Goal: Complete application form: Complete application form

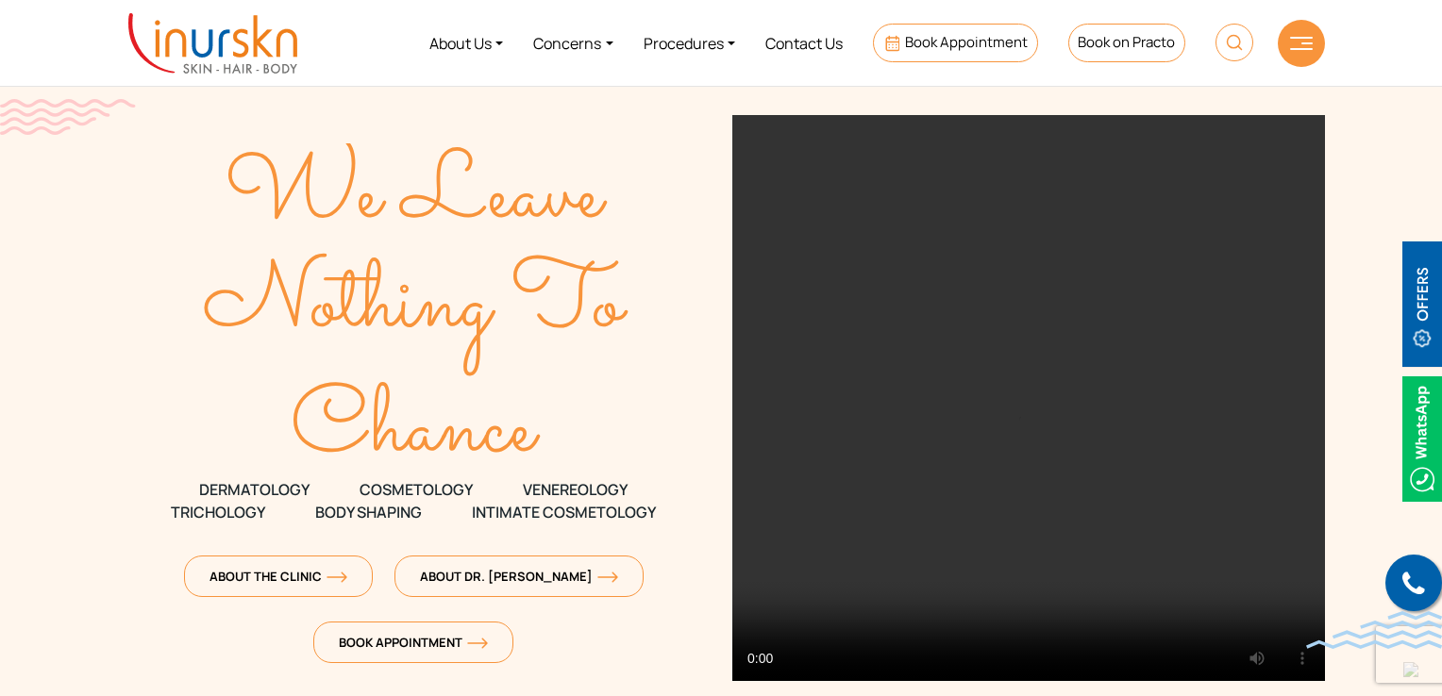
scroll to position [377, 0]
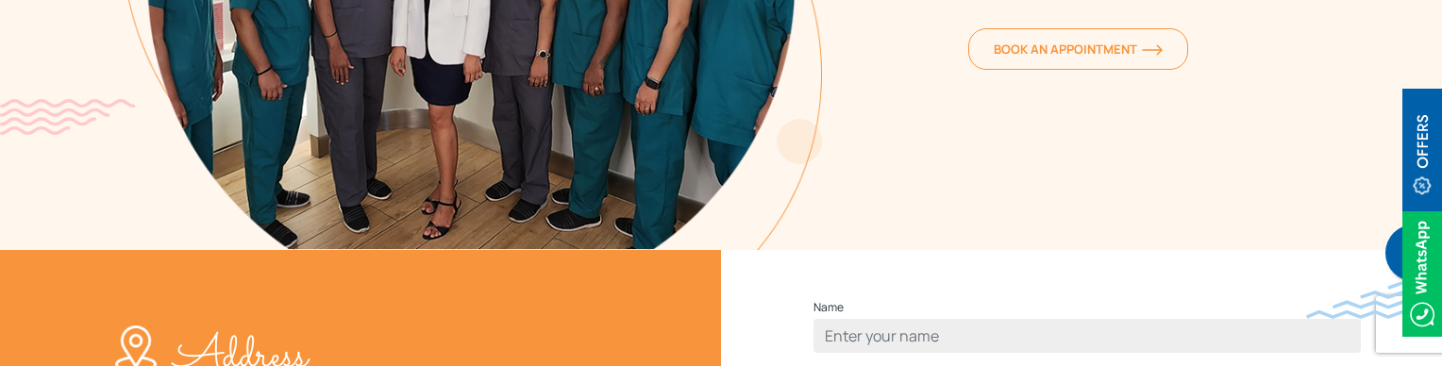
scroll to position [661, 0]
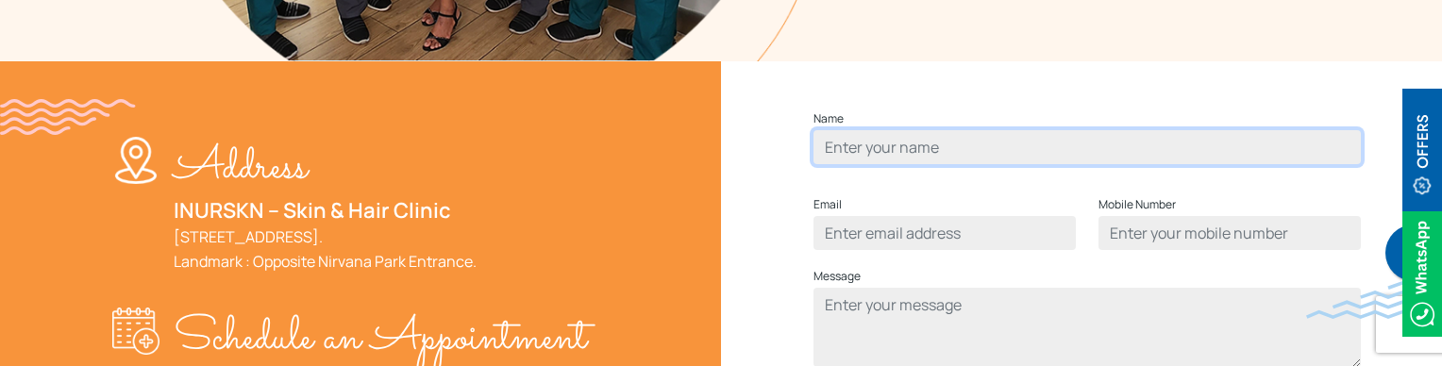
click at [869, 164] on input "Contact form" at bounding box center [1086, 147] width 547 height 34
type input "ayub"
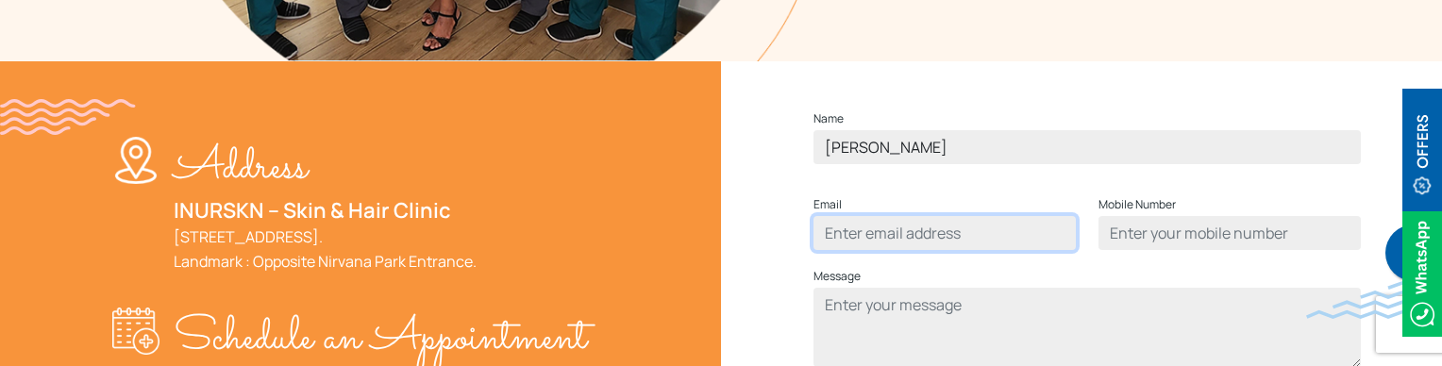
click at [872, 250] on input "Contact form" at bounding box center [944, 233] width 262 height 34
type input "ayub@gmail.com"
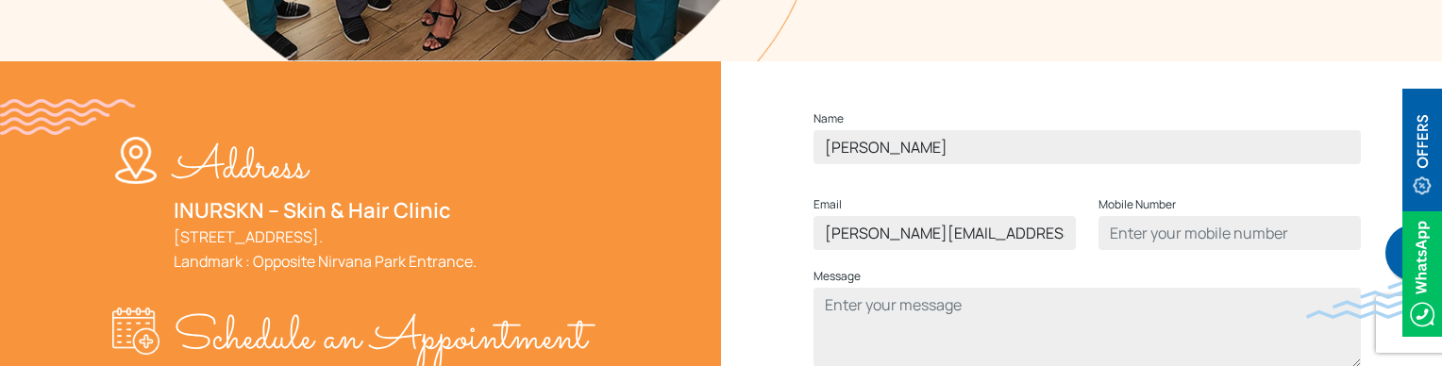
click at [1203, 265] on div "Mobile Number" at bounding box center [1229, 229] width 285 height 72
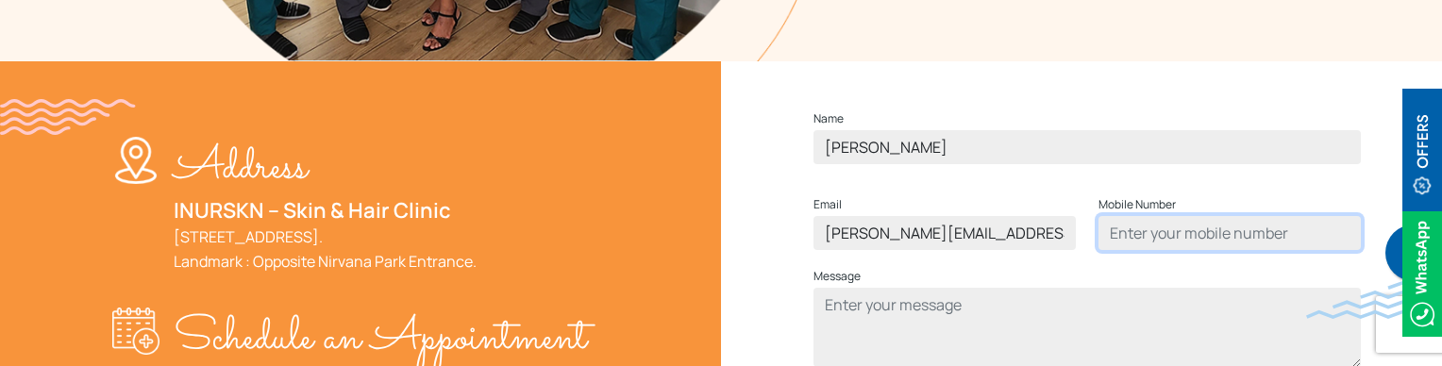
click at [1200, 250] on input "Contact form" at bounding box center [1229, 233] width 262 height 34
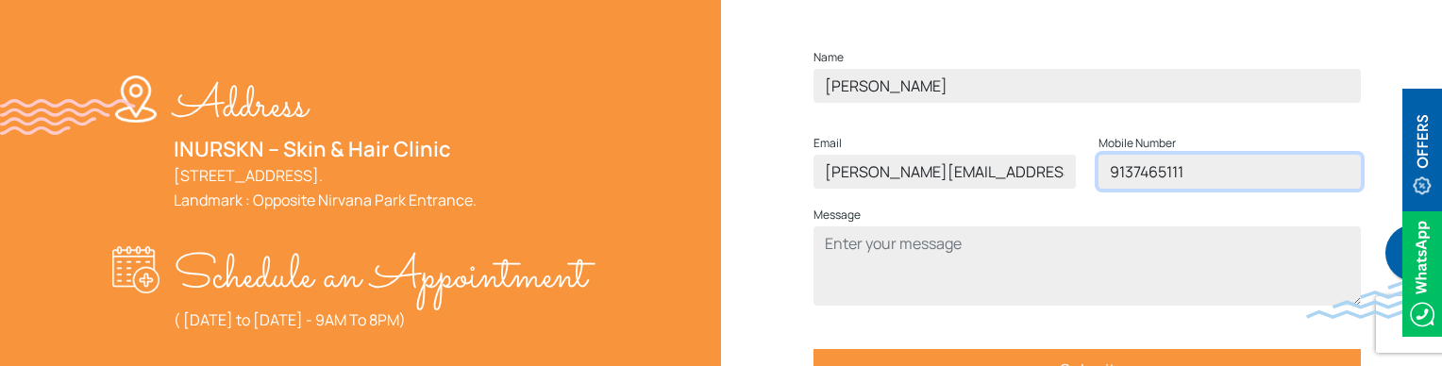
scroll to position [755, 0]
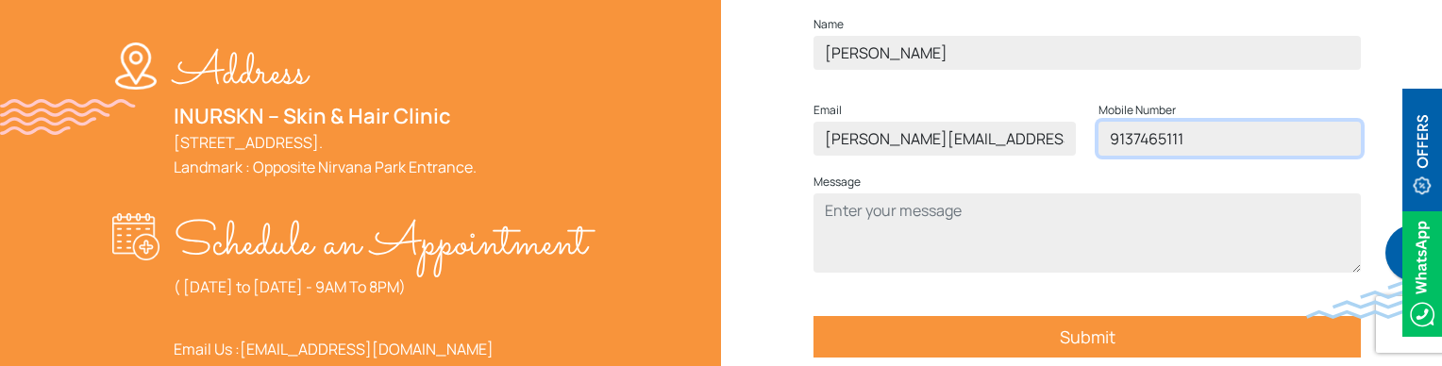
type input "9137465111"
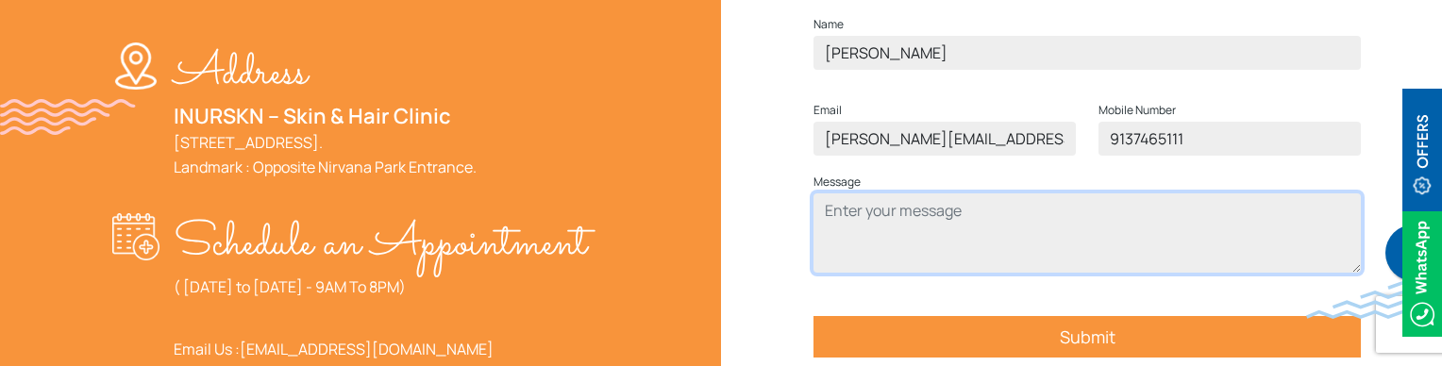
click at [1015, 253] on textarea "Contact form" at bounding box center [1086, 232] width 547 height 79
type textarea "test"
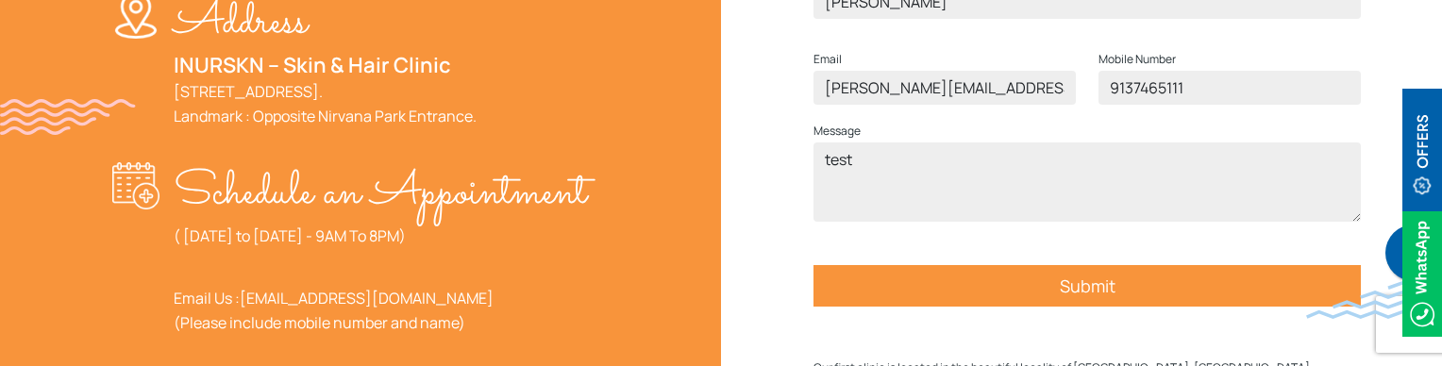
scroll to position [944, 0]
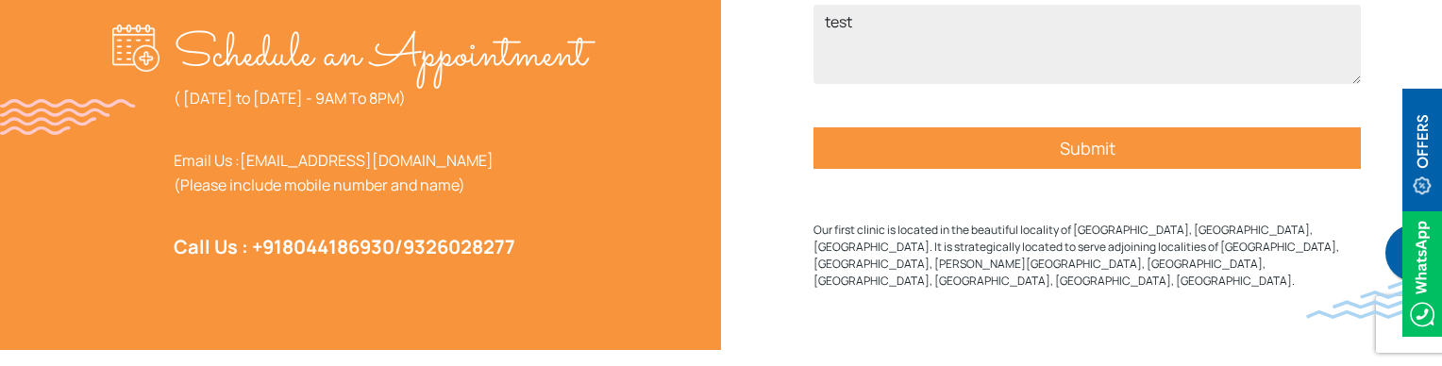
click at [1025, 169] on input "Submit" at bounding box center [1086, 148] width 547 height 42
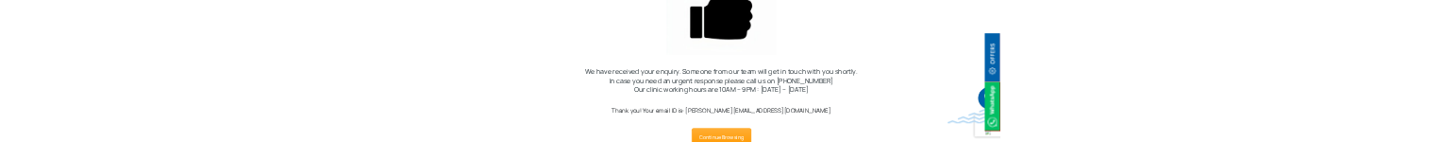
scroll to position [189, 0]
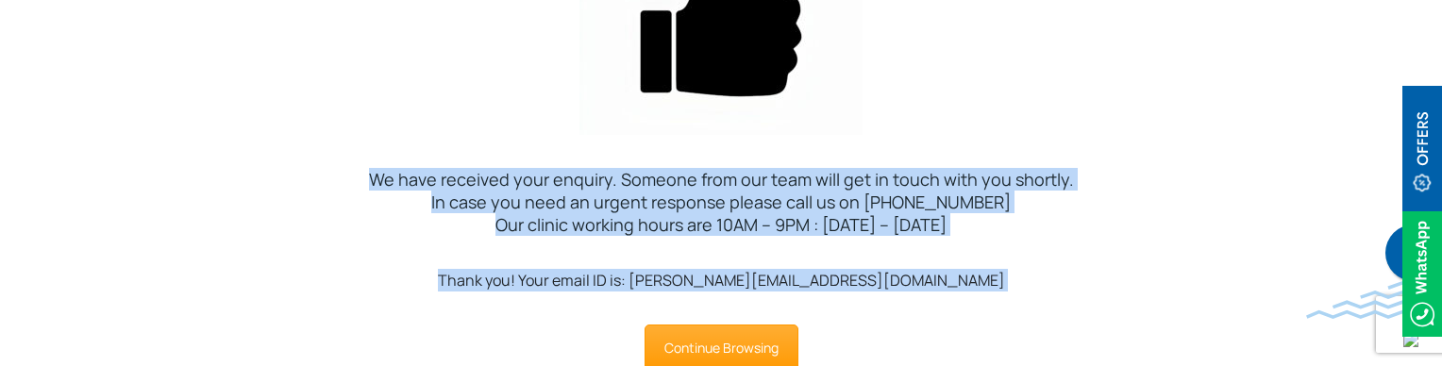
drag, startPoint x: 1062, startPoint y: 365, endPoint x: 1098, endPoint y: 166, distance: 202.5
click at [1098, 166] on section "We have received your enquiry. Someone from our team will get in touch with you…" at bounding box center [721, 116] width 1442 height 550
click at [1101, 265] on div "We have received your enquiry. Someone from our team will get in touch with you…" at bounding box center [721, 218] width 1470 height 101
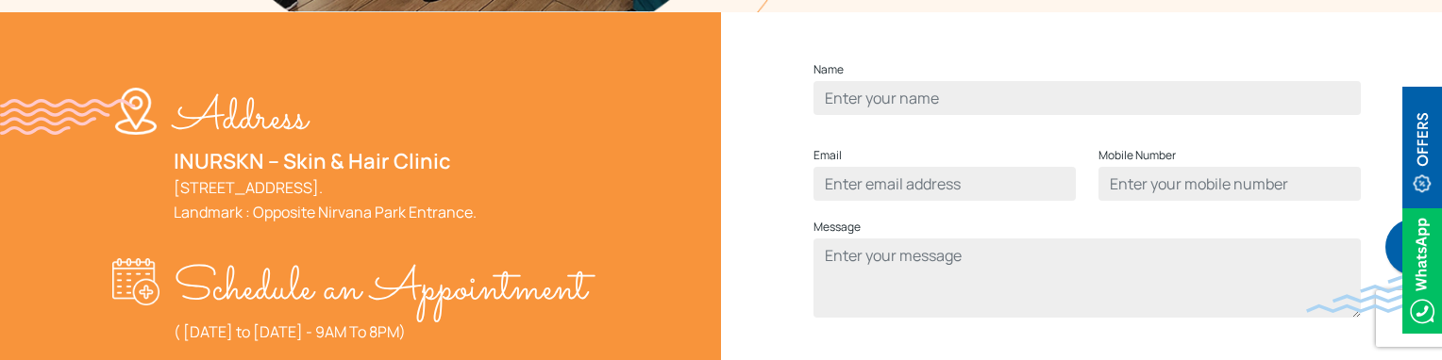
scroll to position [755, 0]
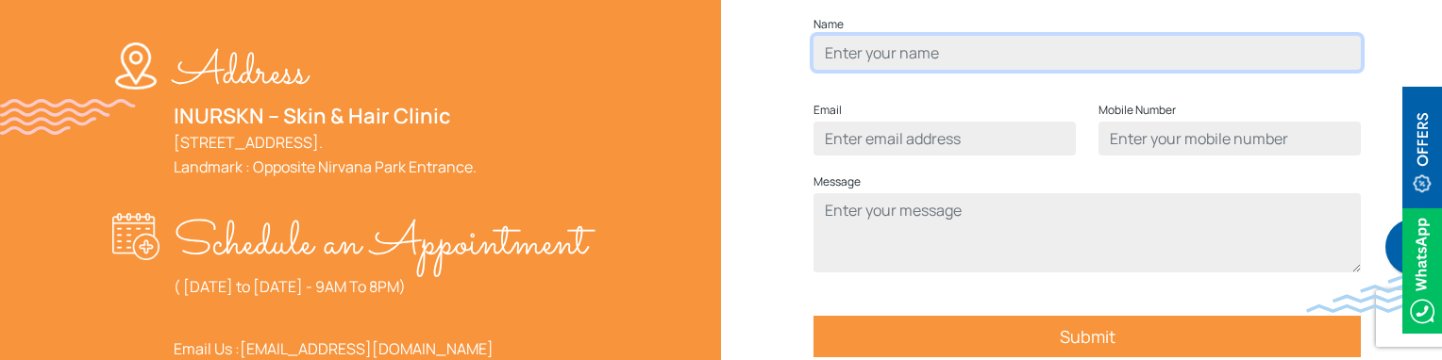
click at [909, 70] on input "Contact form" at bounding box center [1086, 53] width 547 height 34
type input "Humera Shaikh"
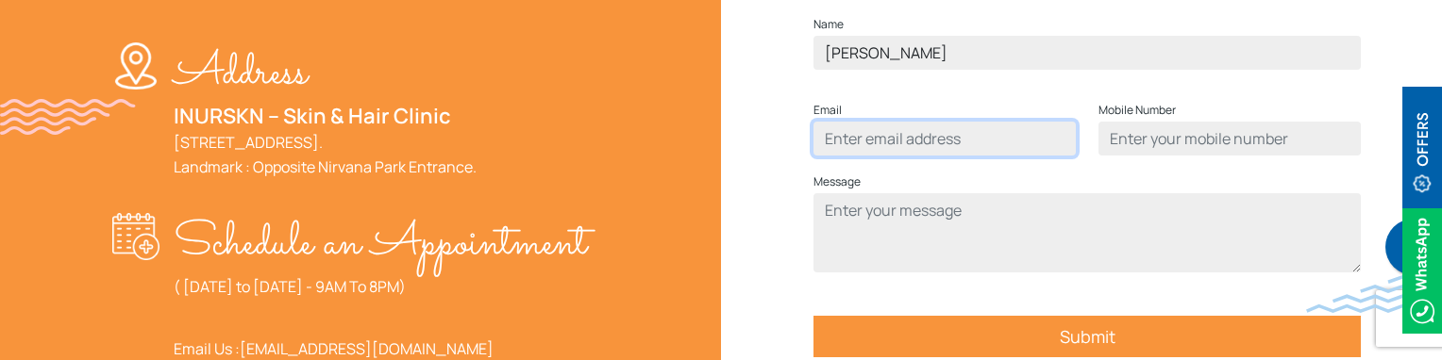
type input "humerasadiqshaikh@gmail.com"
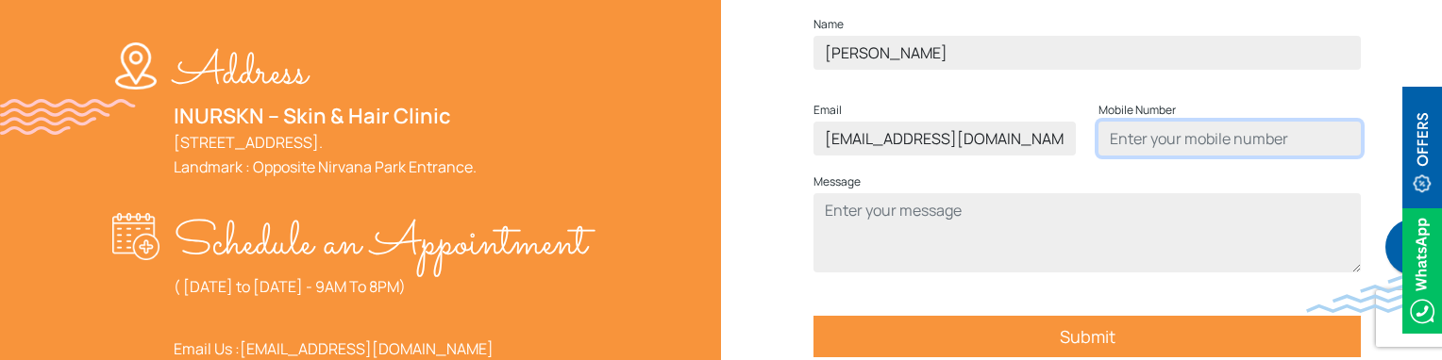
type input "9137465199"
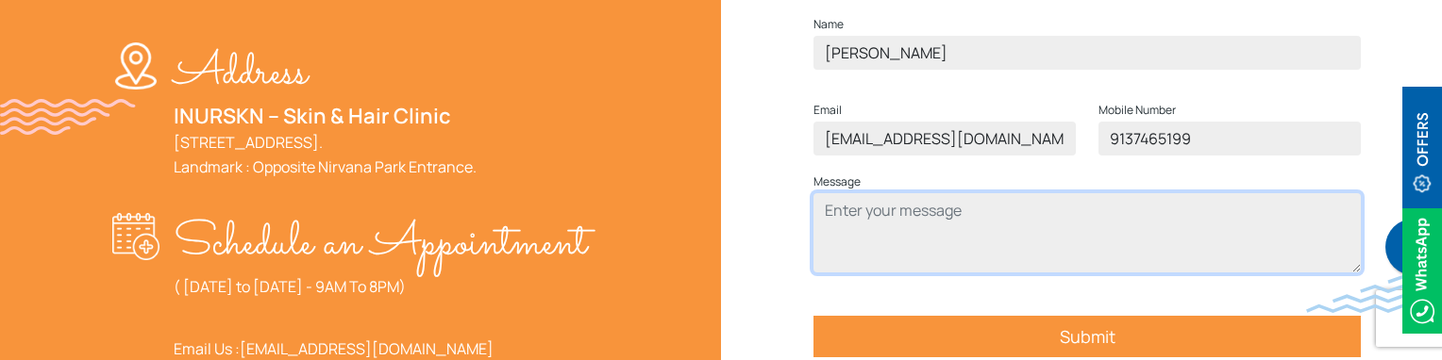
click at [951, 249] on textarea "Contact form" at bounding box center [1086, 232] width 547 height 79
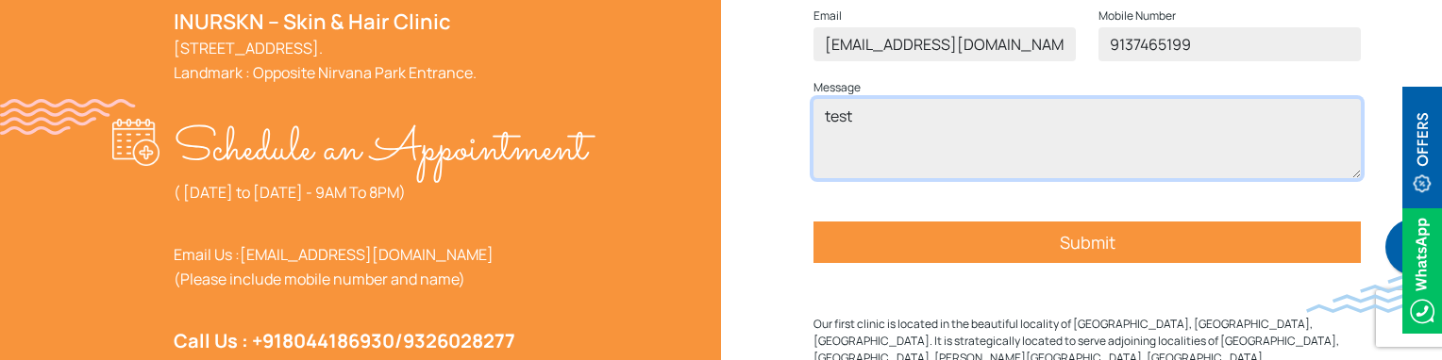
type textarea "test"
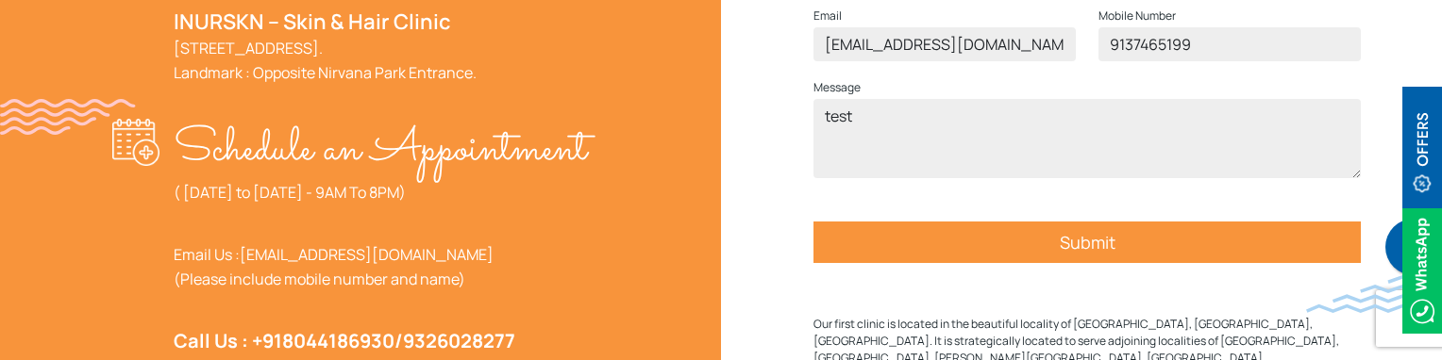
click at [1144, 263] on input "Submit" at bounding box center [1086, 243] width 547 height 42
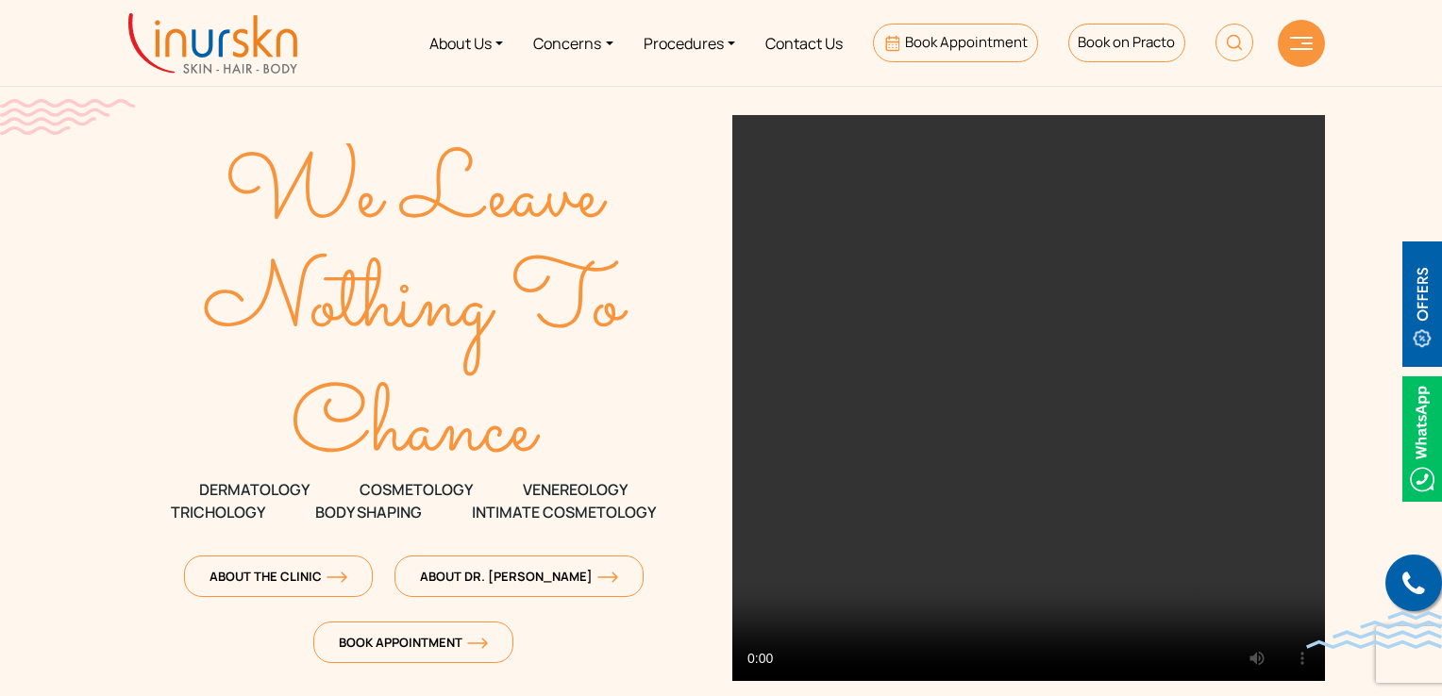
click at [792, 31] on link "Contact Us" at bounding box center [804, 43] width 108 height 71
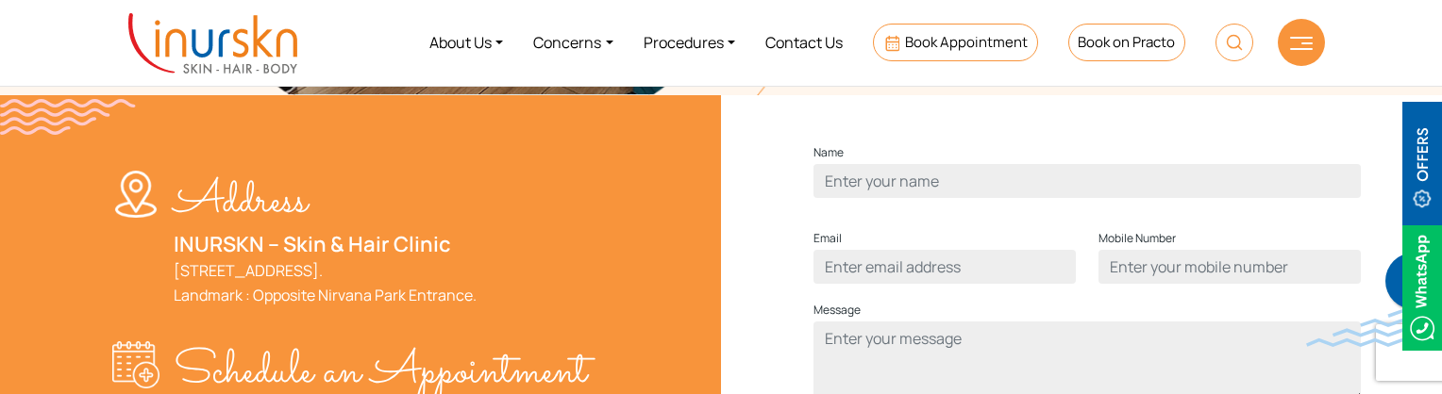
scroll to position [661, 0]
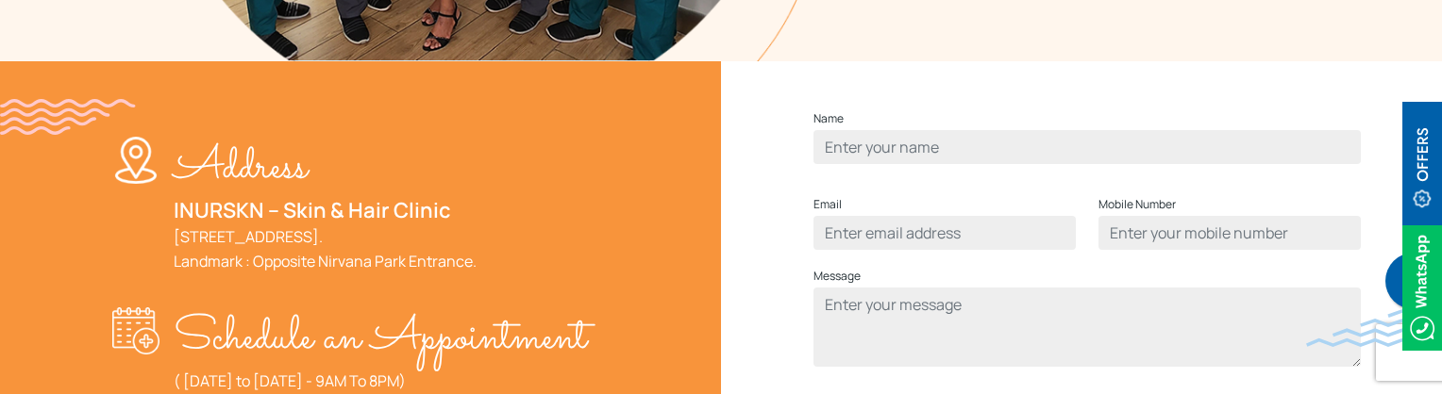
click at [851, 164] on span "Contact form" at bounding box center [1086, 147] width 547 height 34
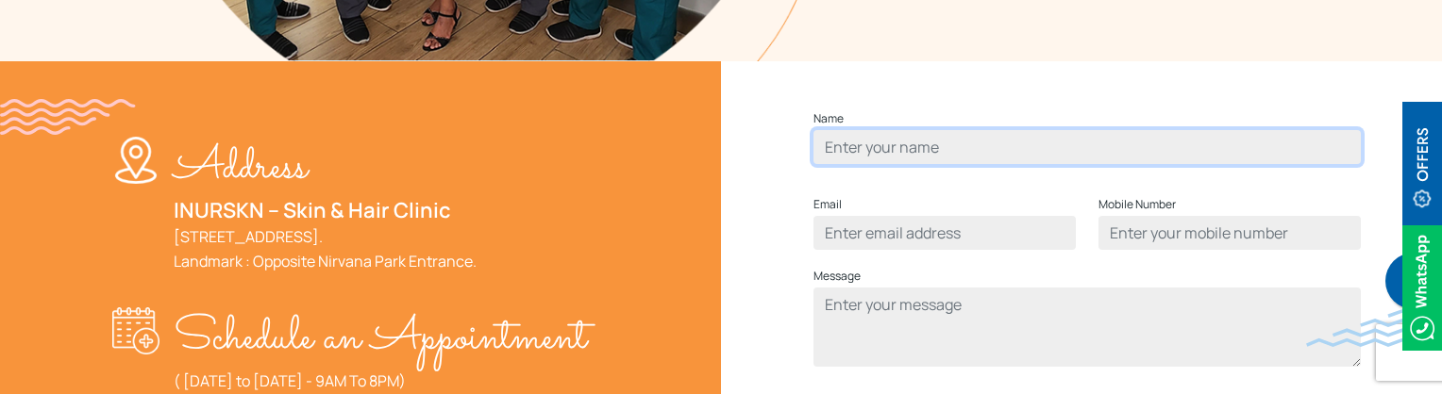
click at [860, 164] on input "Contact form" at bounding box center [1086, 147] width 547 height 34
type input "Humera Shaikh"
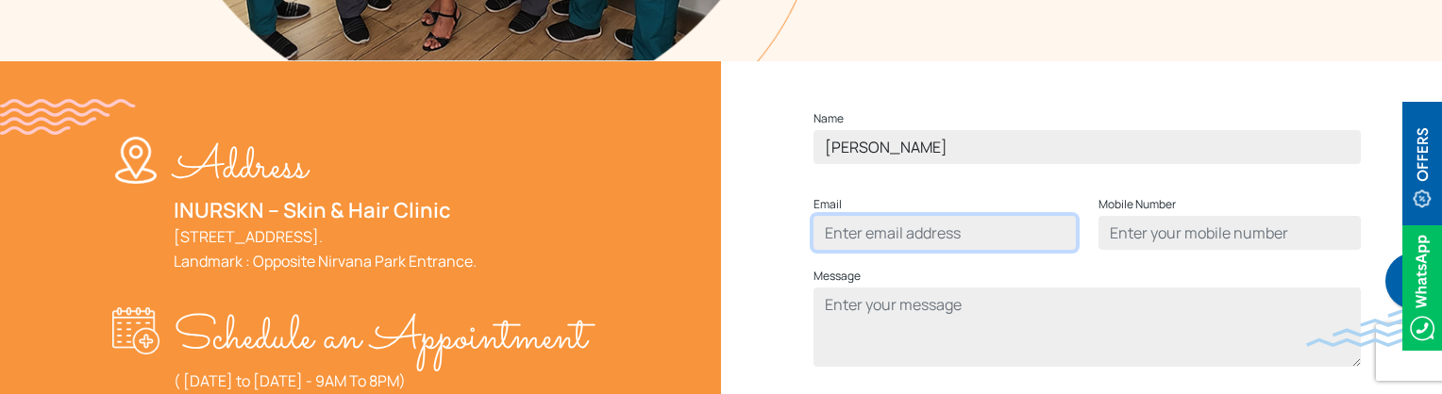
type input "humerasadiqshaikh@gmail.com"
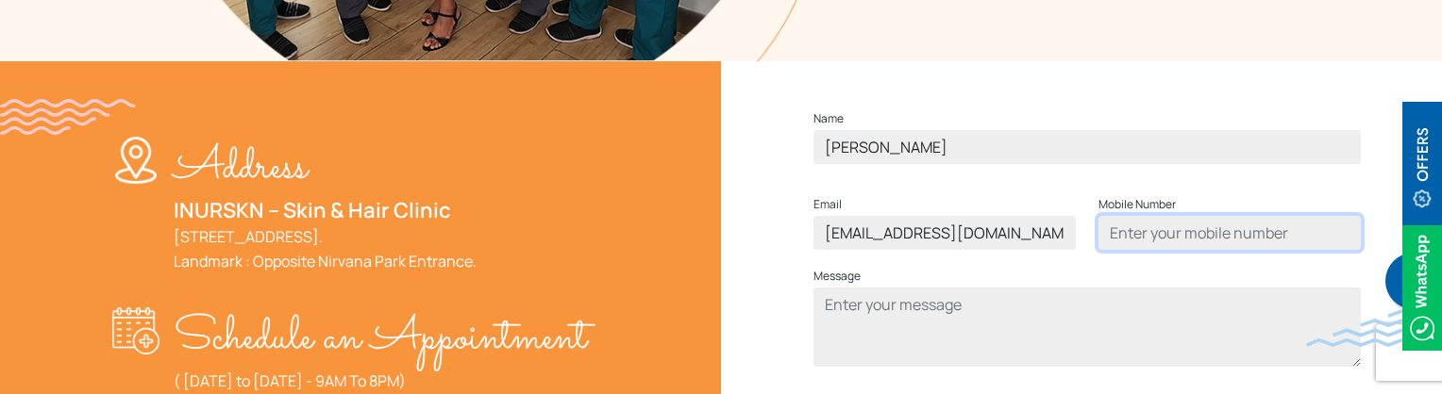
type input "9137465199"
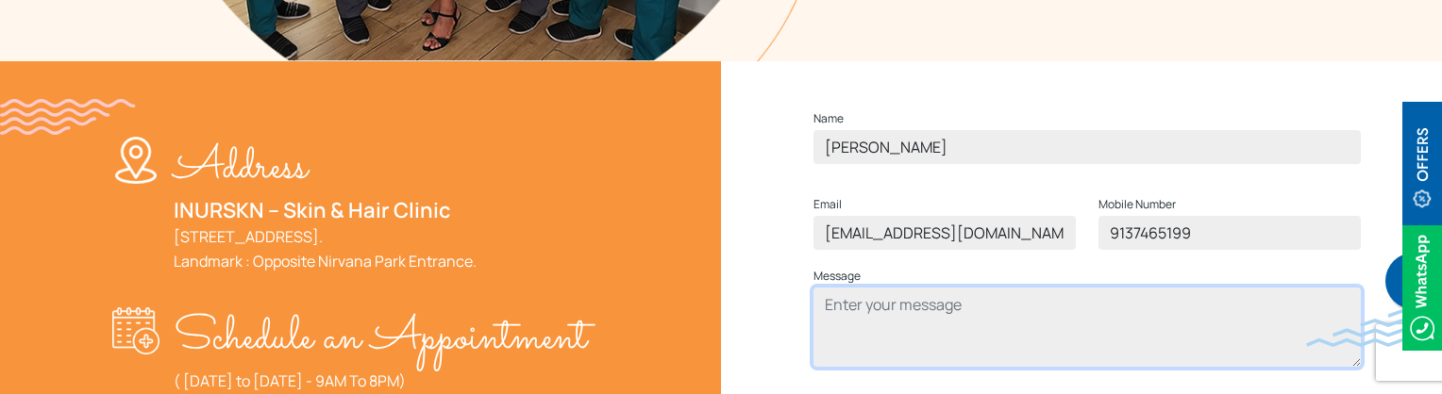
click at [936, 346] on textarea "Contact form" at bounding box center [1086, 327] width 547 height 79
type textarea "test"
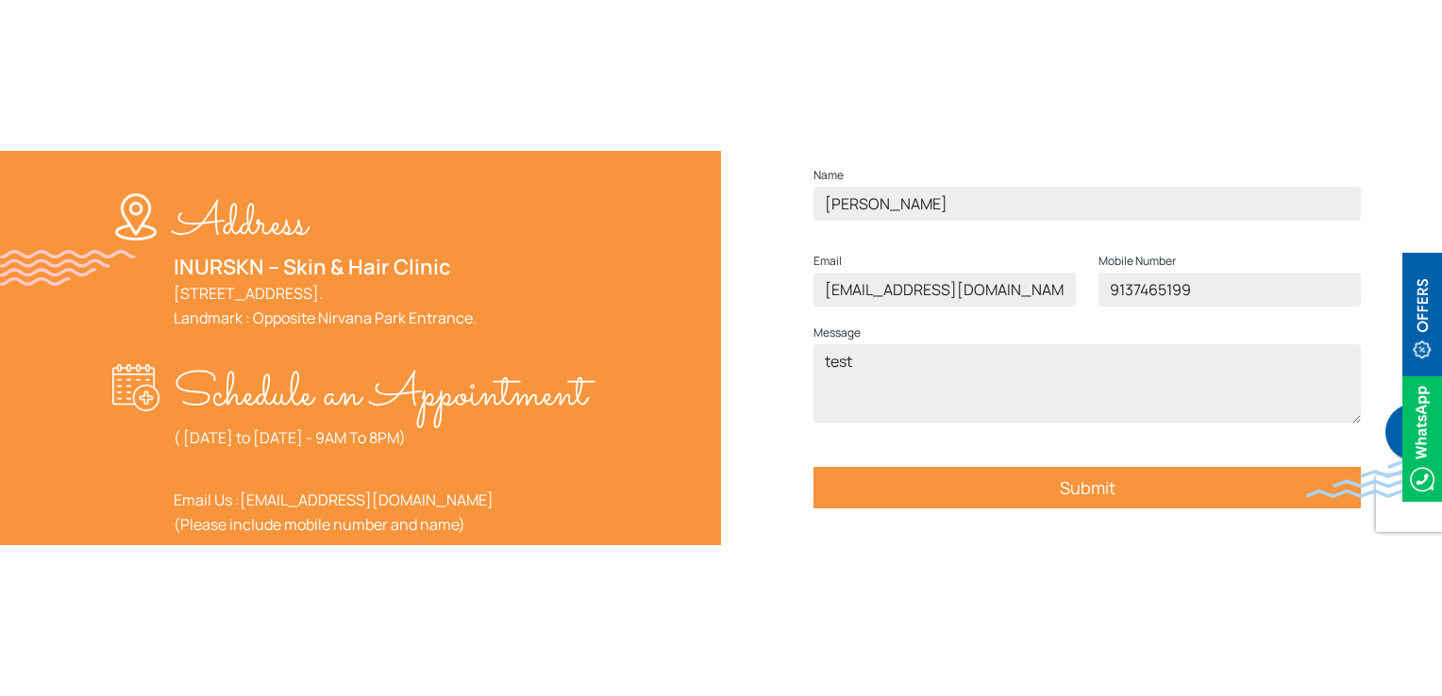
scroll to position [849, 0]
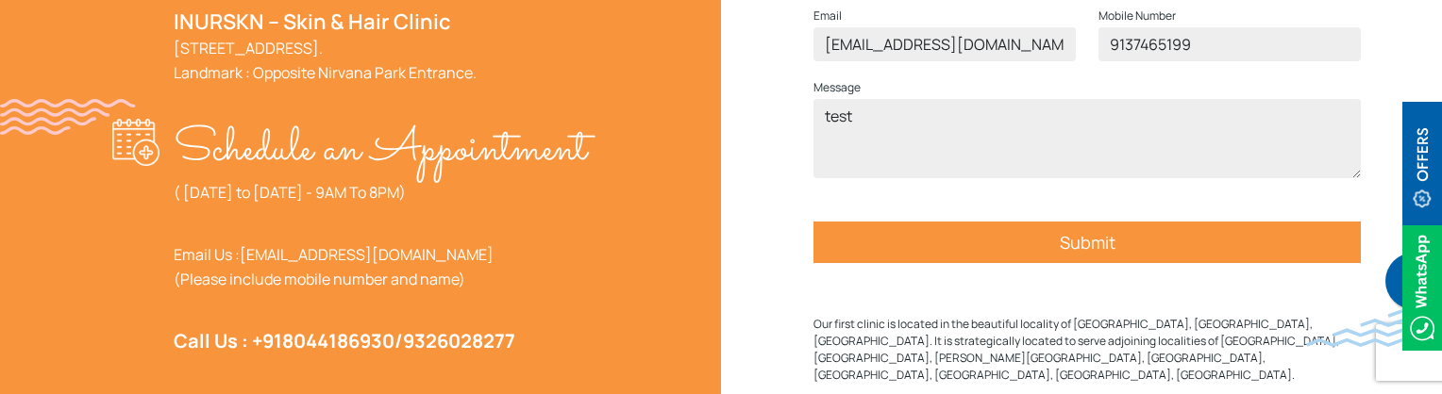
click at [1083, 263] on input "Submit" at bounding box center [1086, 243] width 547 height 42
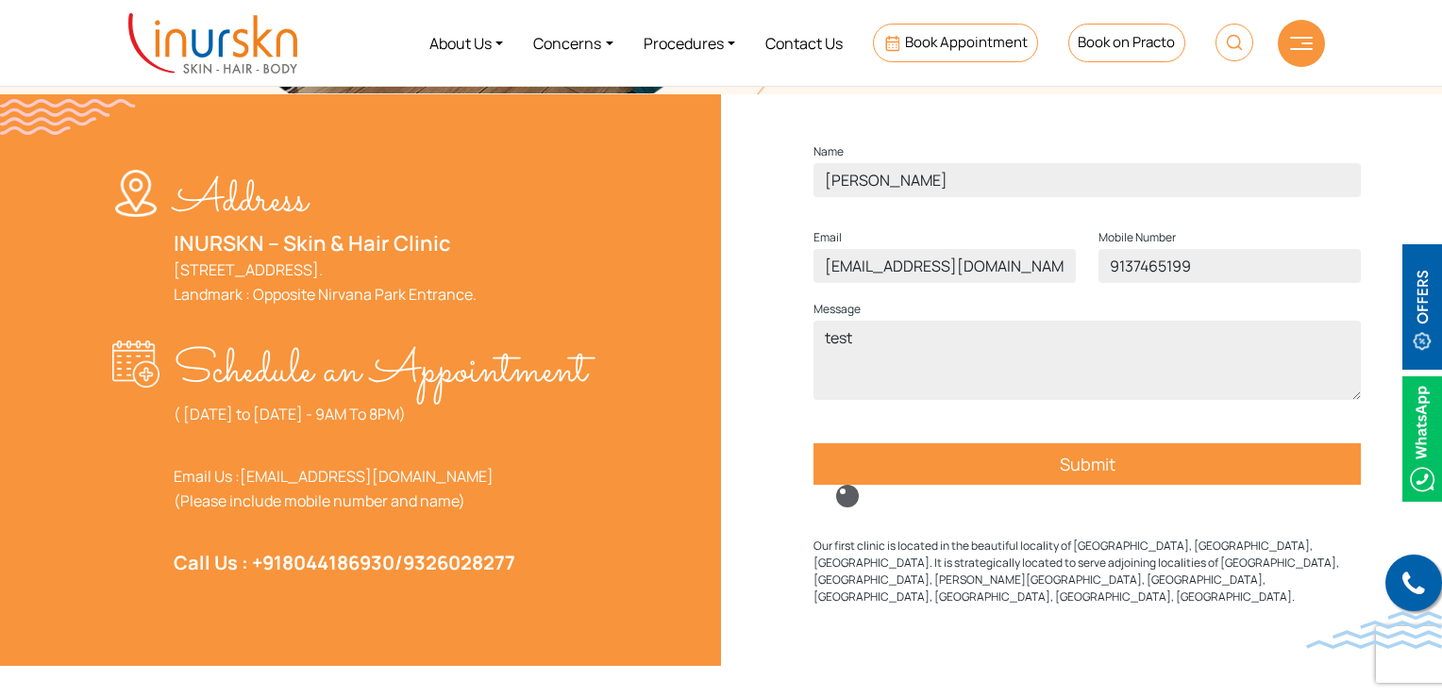
scroll to position [661, 0]
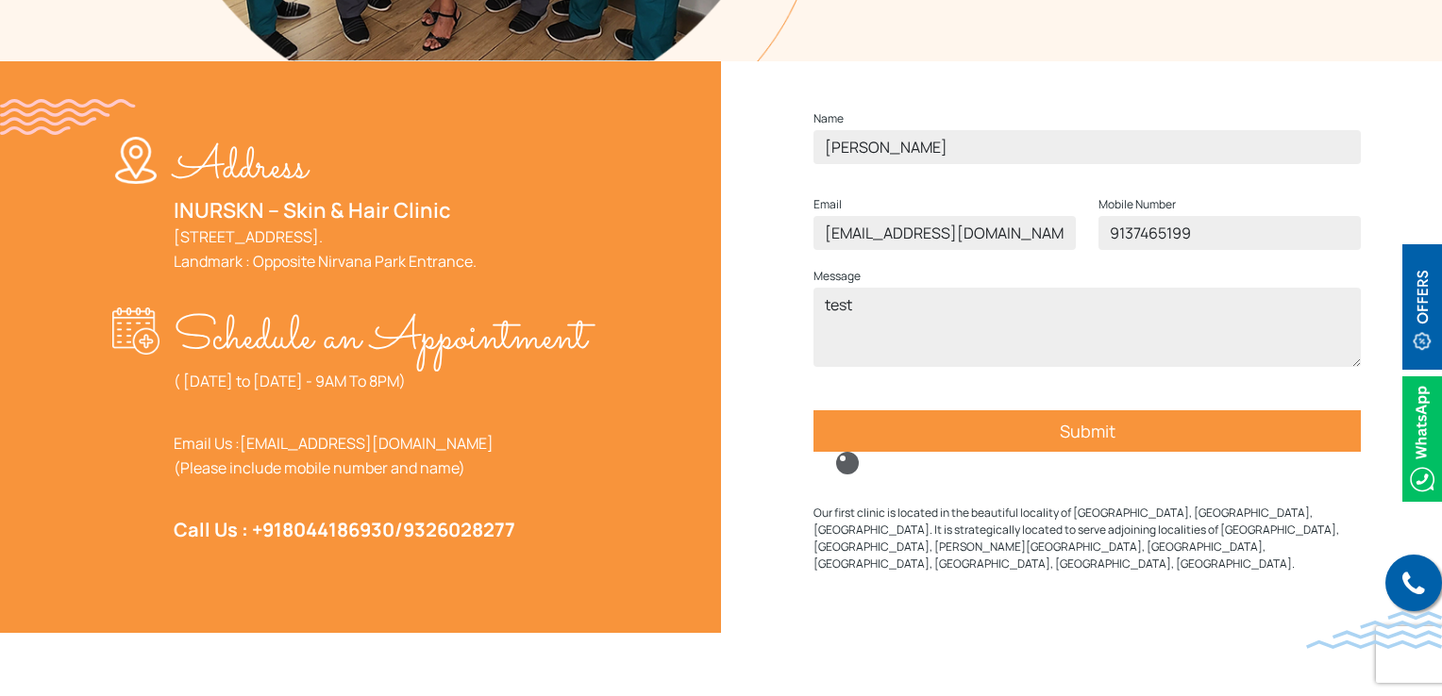
click at [1061, 452] on input "Submit" at bounding box center [1086, 432] width 547 height 42
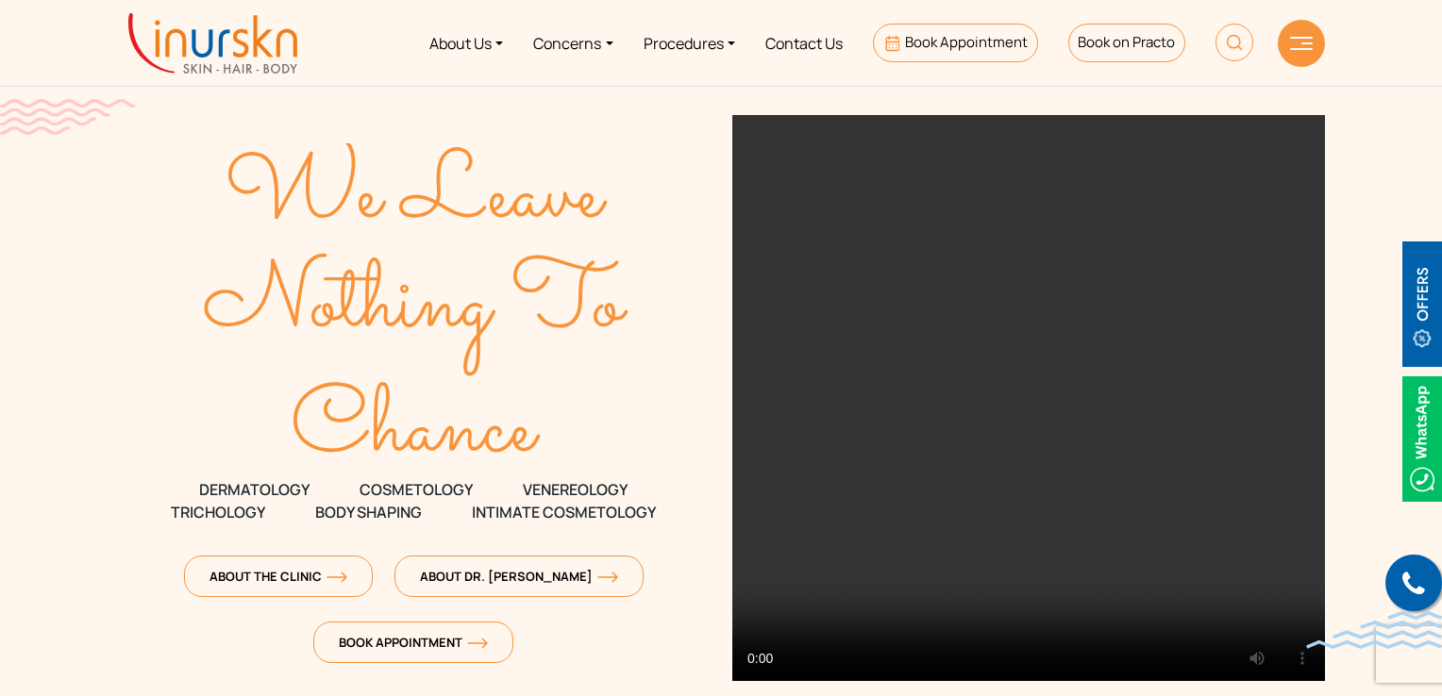
click at [813, 49] on link "Contact Us" at bounding box center [804, 43] width 108 height 71
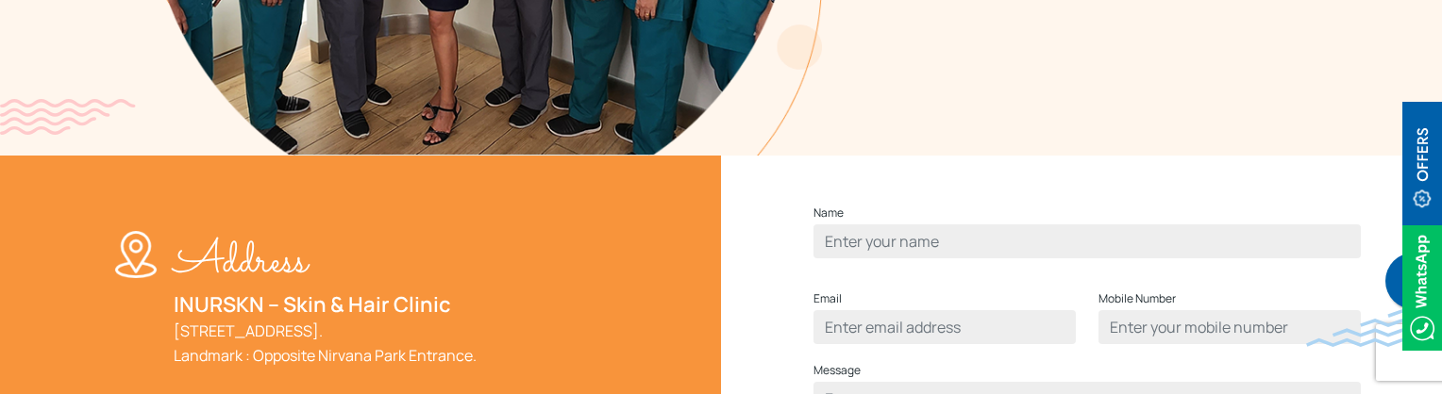
scroll to position [755, 0]
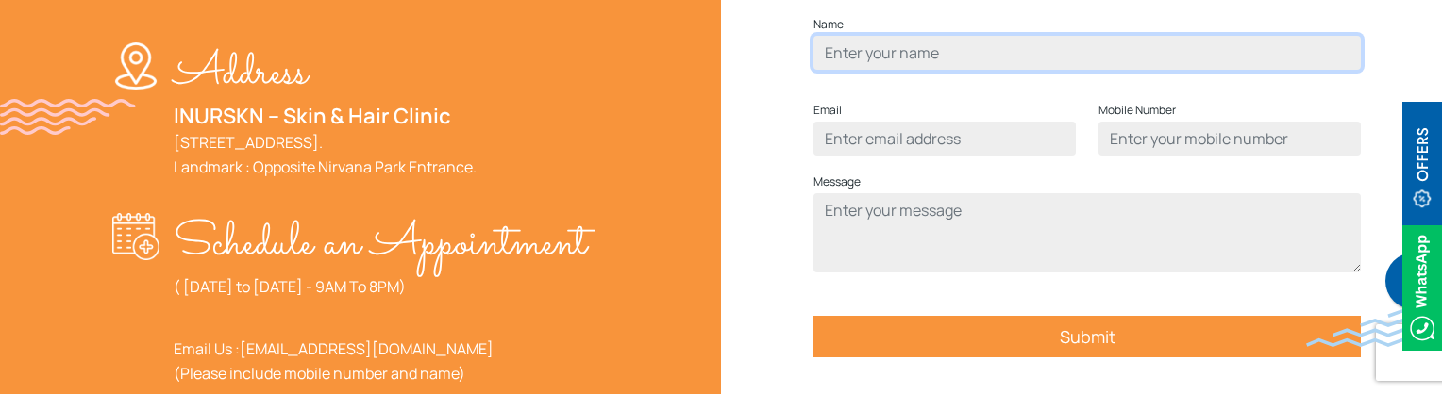
click at [1001, 70] on input "Contact form" at bounding box center [1086, 53] width 547 height 34
type input "[PERSON_NAME]"
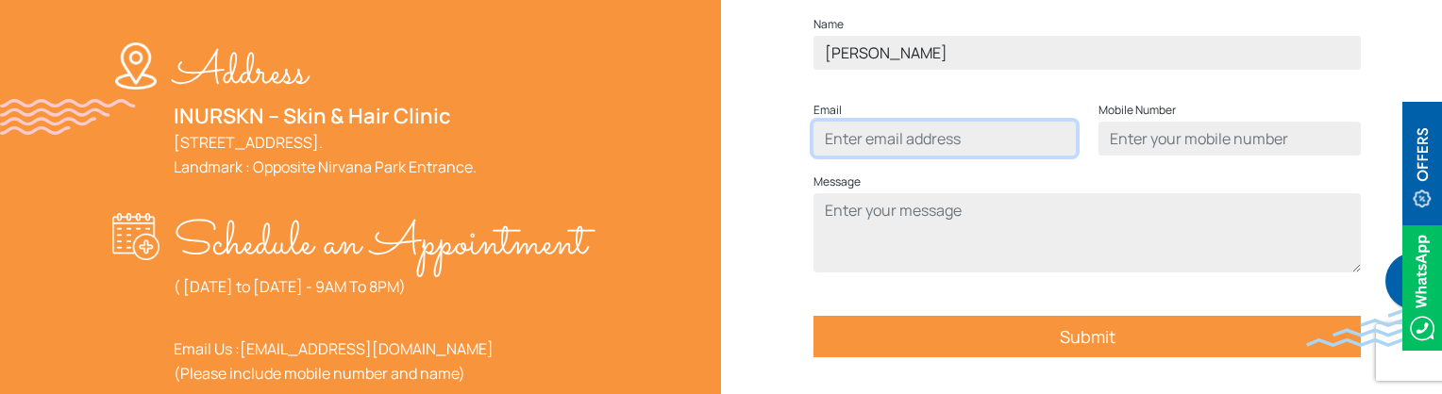
type input "humerasadiqshaikh@gmail.com"
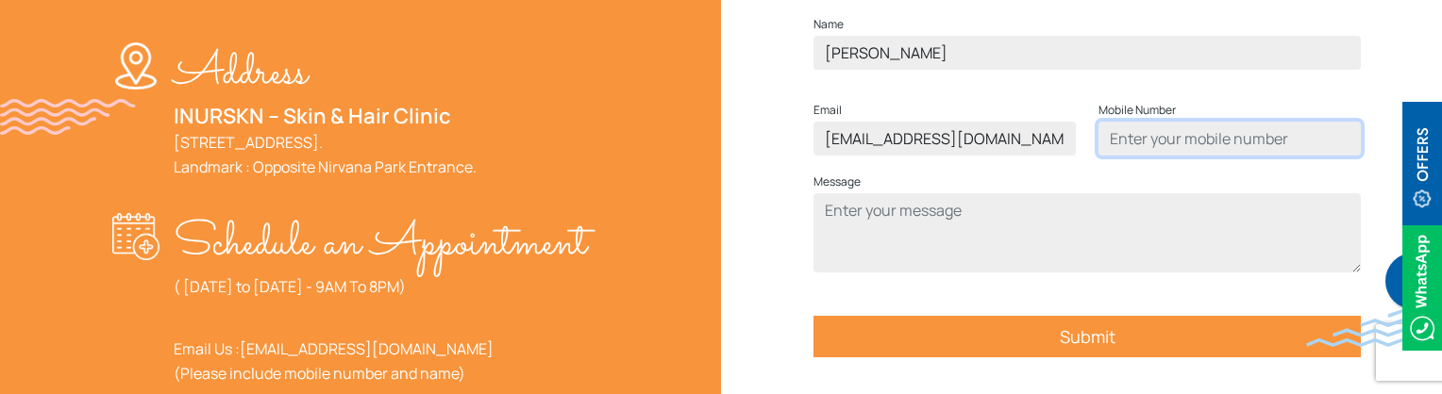
type input "9137465199"
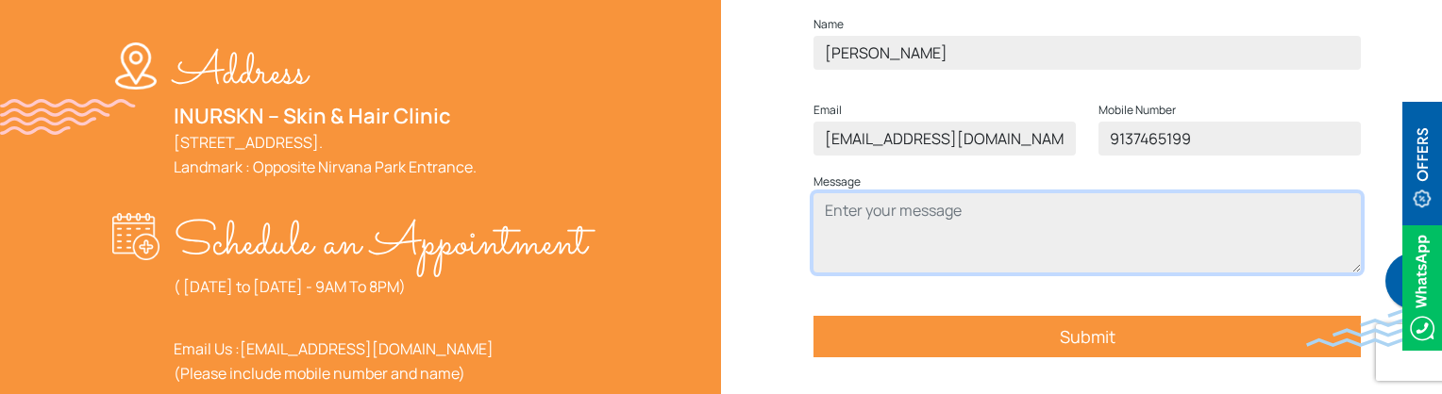
click at [940, 253] on textarea "Contact form" at bounding box center [1086, 232] width 547 height 79
type textarea "test"
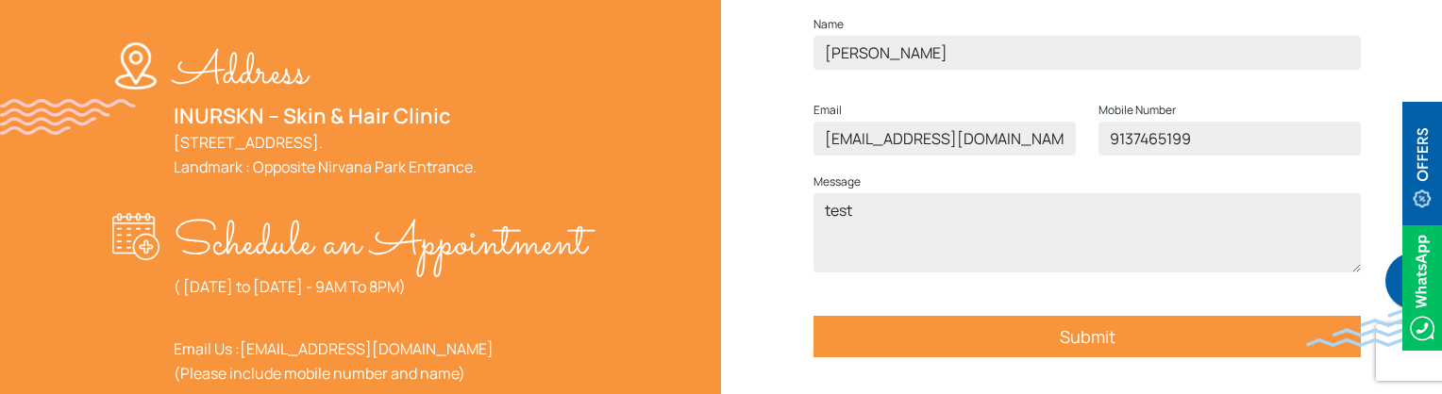
scroll to position [849, 0]
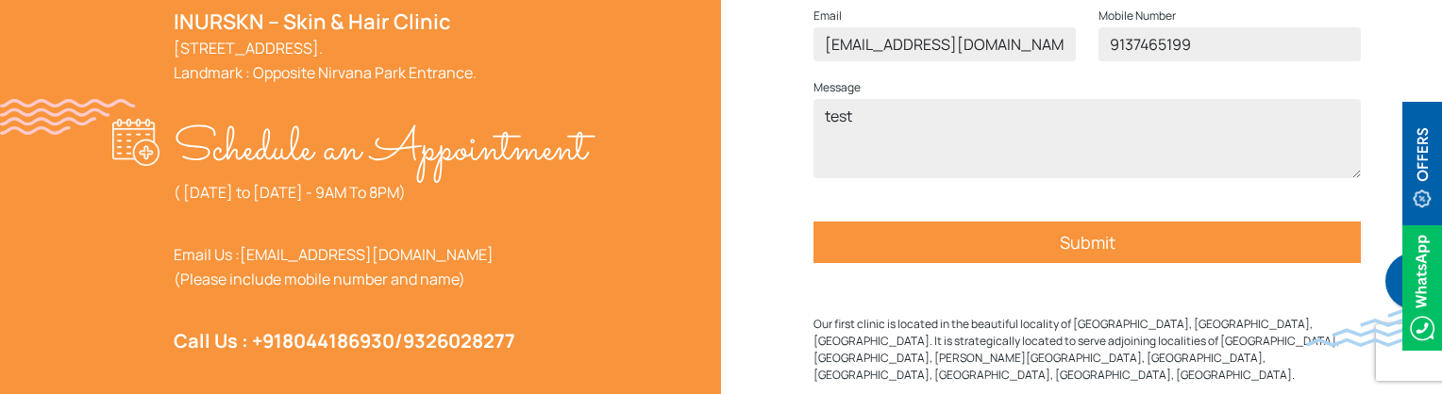
click at [984, 253] on form "Name Humera Shaikh Email humerasadiqshaikh@gmail.com Mobile Number 9137465199 M…" at bounding box center [1086, 110] width 547 height 382
click at [1009, 263] on input "Submit" at bounding box center [1086, 243] width 547 height 42
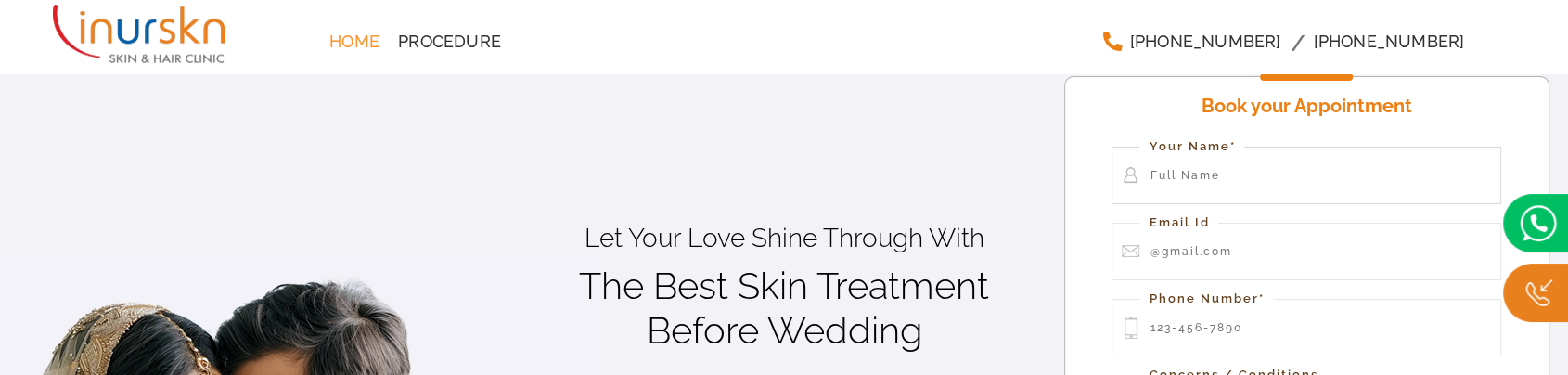
click at [1216, 171] on input "Contact form" at bounding box center [1307, 175] width 389 height 58
type input "Humera Shaikh"
type input "humerasadiqshaikh@gmail.com"
type input "9137465199"
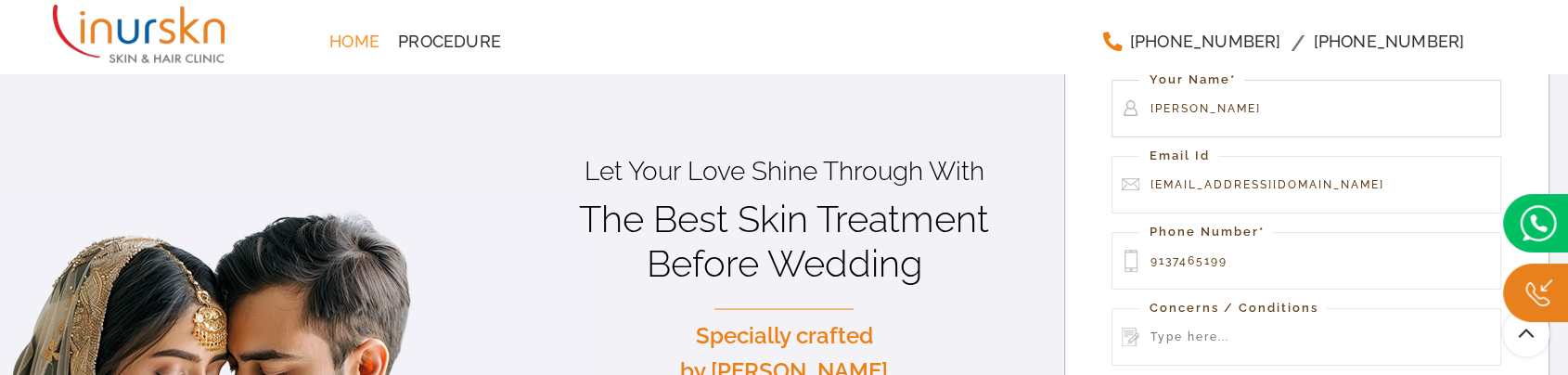
scroll to position [103, 0]
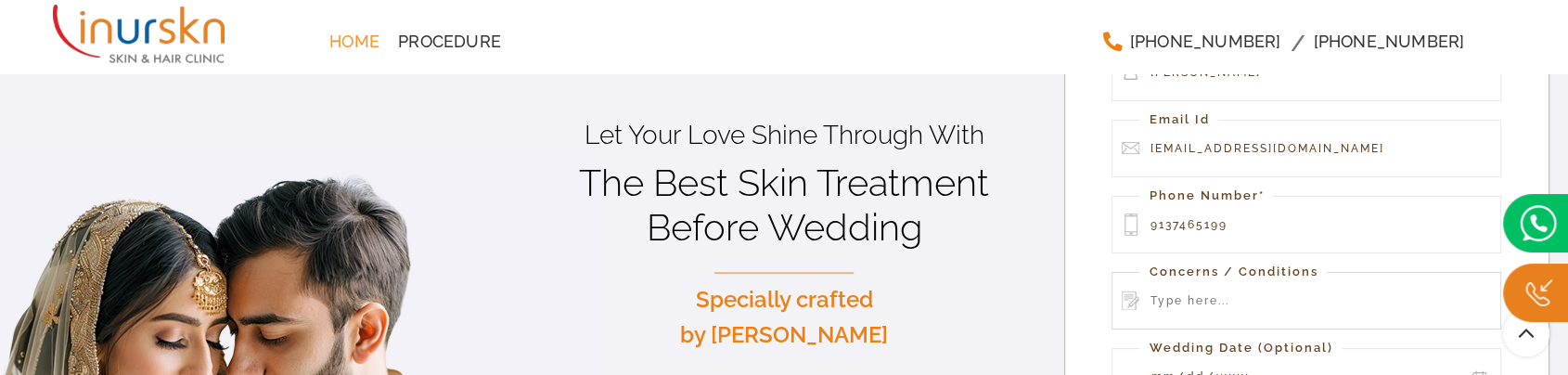
click at [1204, 303] on input "Contact form" at bounding box center [1307, 301] width 389 height 58
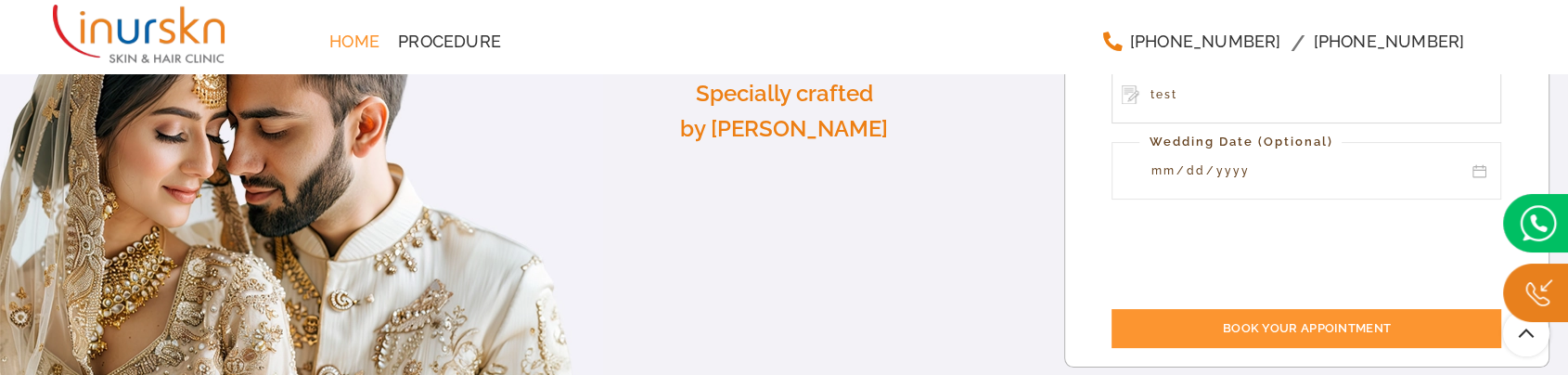
type input "test"
click at [1475, 173] on input "Contact form" at bounding box center [1307, 170] width 389 height 58
type input "2025-10-09"
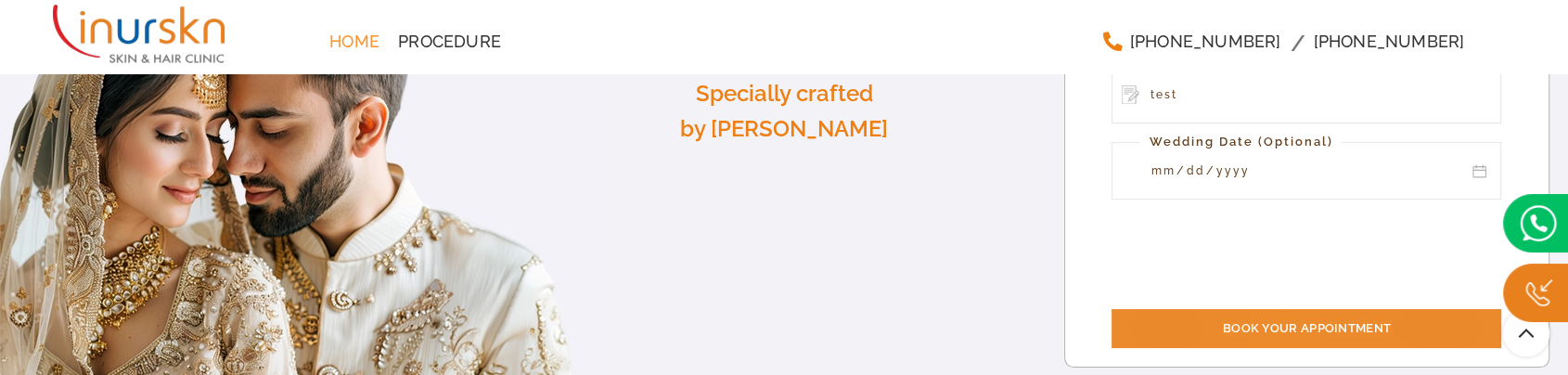
click at [1293, 333] on input "Book your Appointment" at bounding box center [1307, 329] width 389 height 39
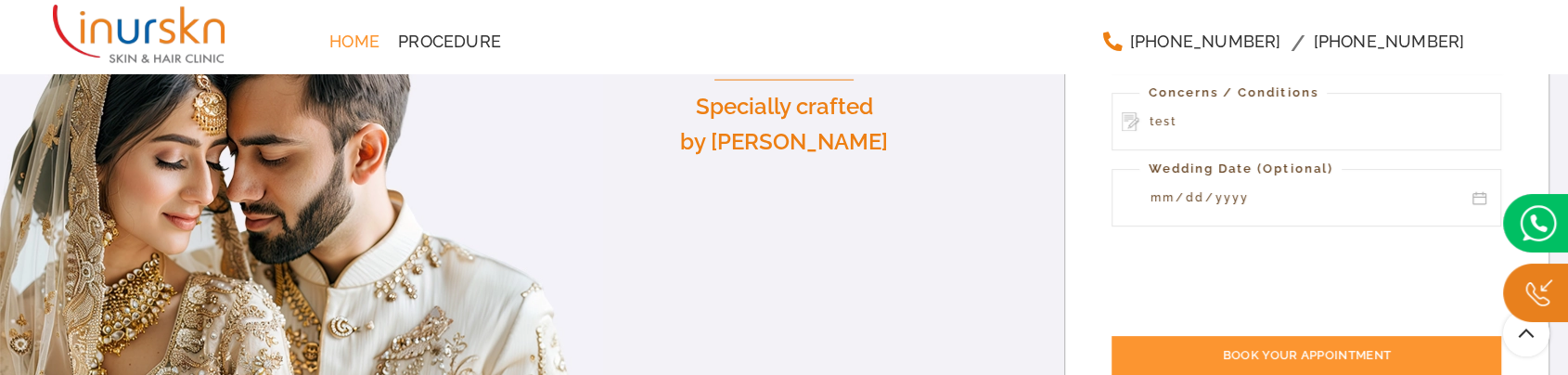
scroll to position [323, 0]
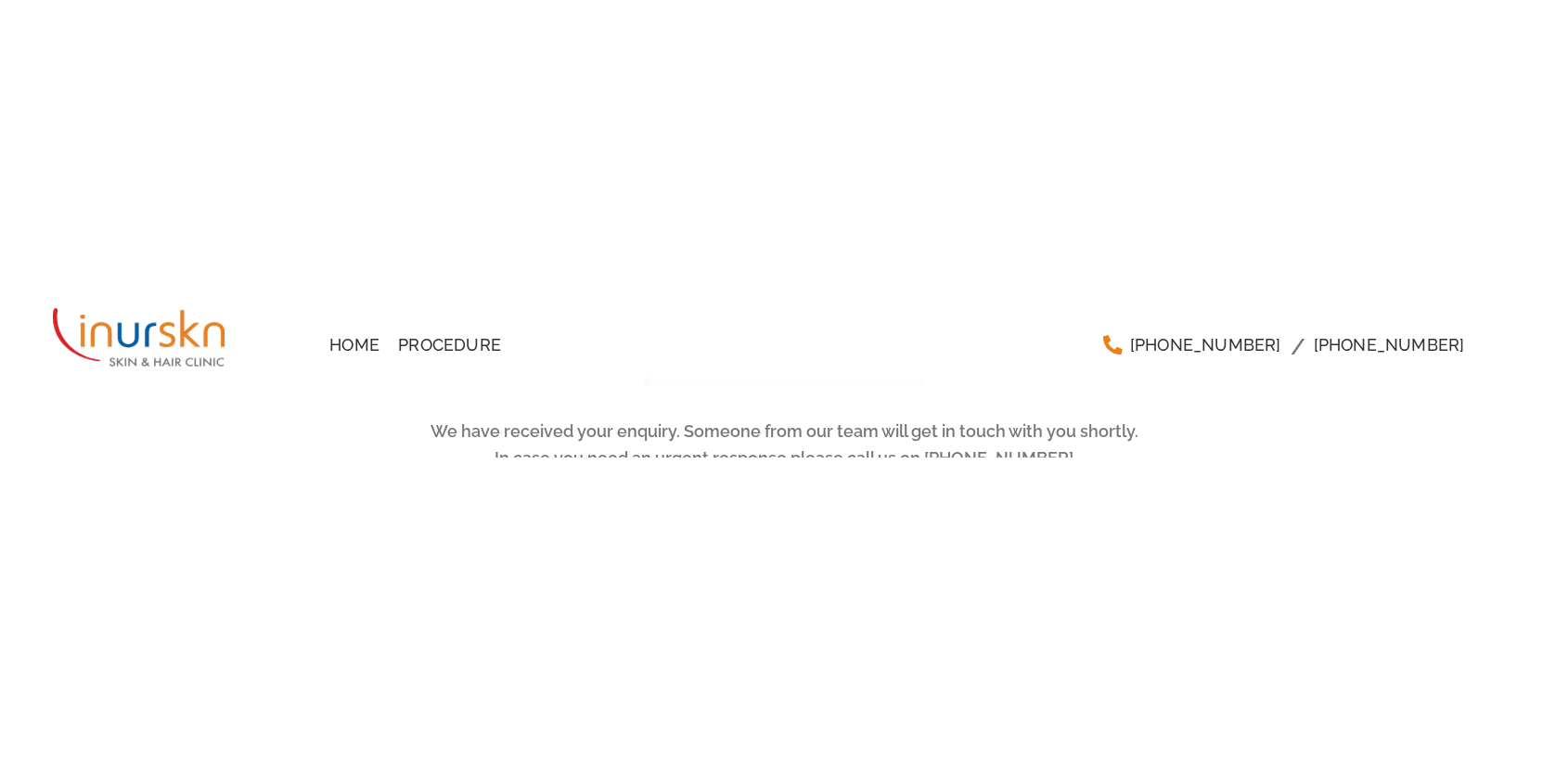
scroll to position [44, 0]
